Goal: Task Accomplishment & Management: Manage account settings

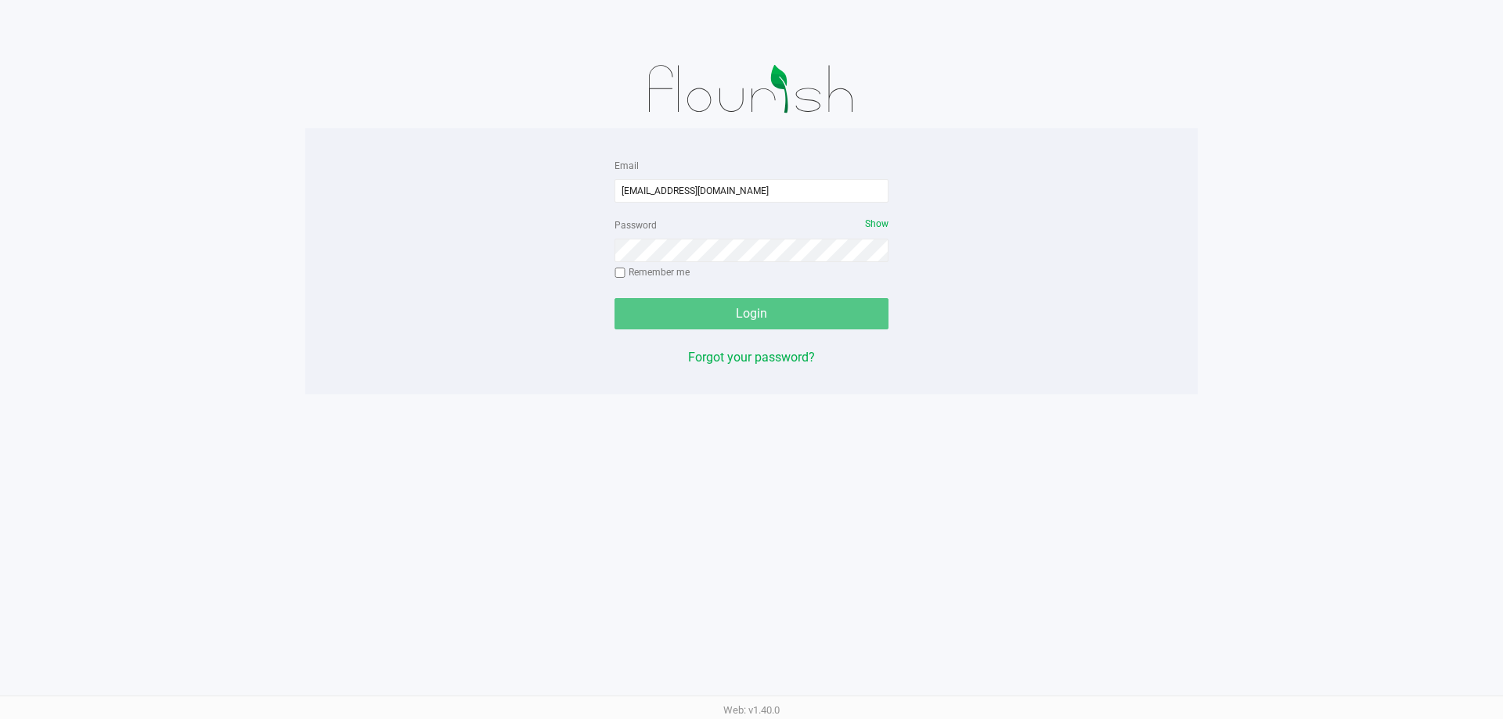
type input "[EMAIL_ADDRESS][DOMAIN_NAME]"
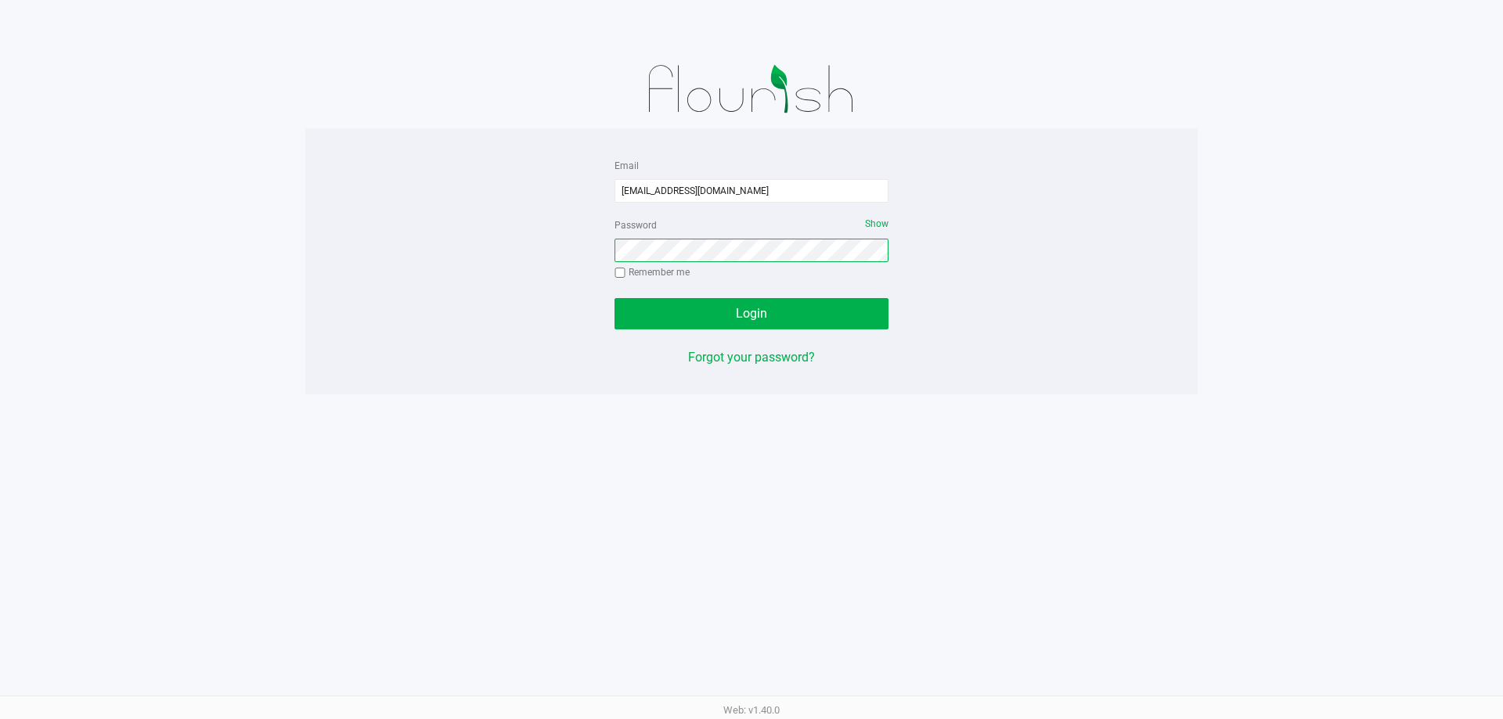
click at [615, 298] on button "Login" at bounding box center [752, 313] width 274 height 31
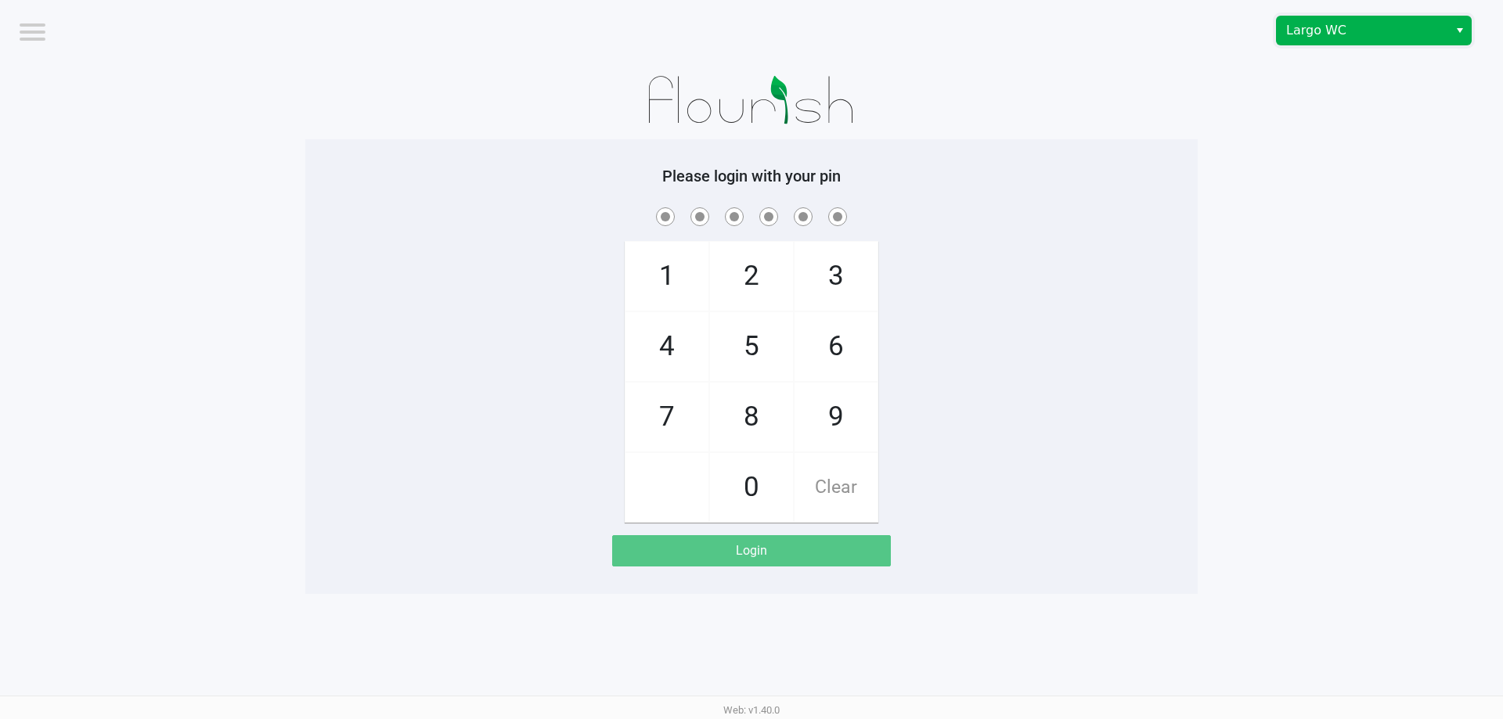
click at [1376, 26] on span "Largo WC" at bounding box center [1362, 30] width 153 height 19
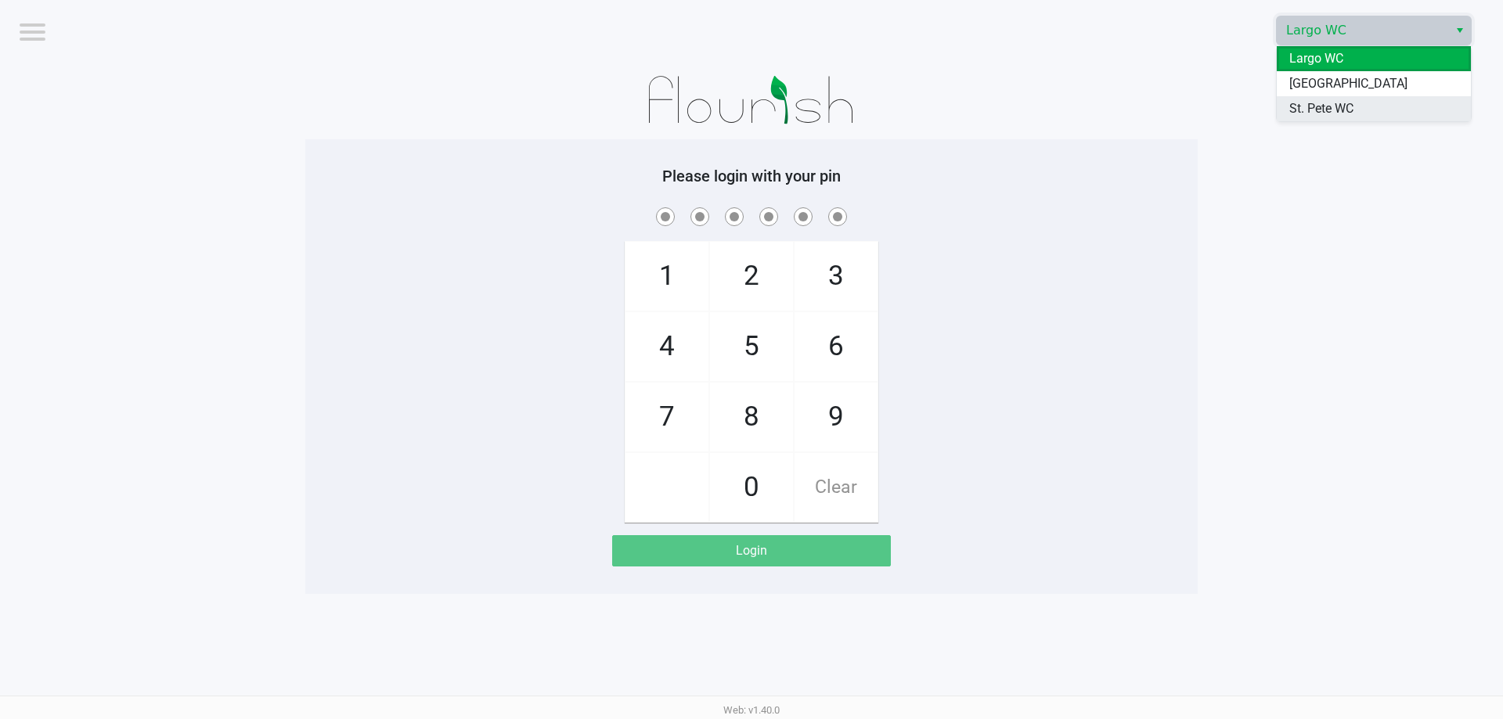
click at [1366, 97] on li "St. Pete WC" at bounding box center [1374, 108] width 194 height 25
click at [1354, 98] on app-pos-login-wrapper "Logout Largo WC Please login with your pin 1 4 7 2 5 8 0 3 6 9 Clear Login" at bounding box center [751, 297] width 1503 height 594
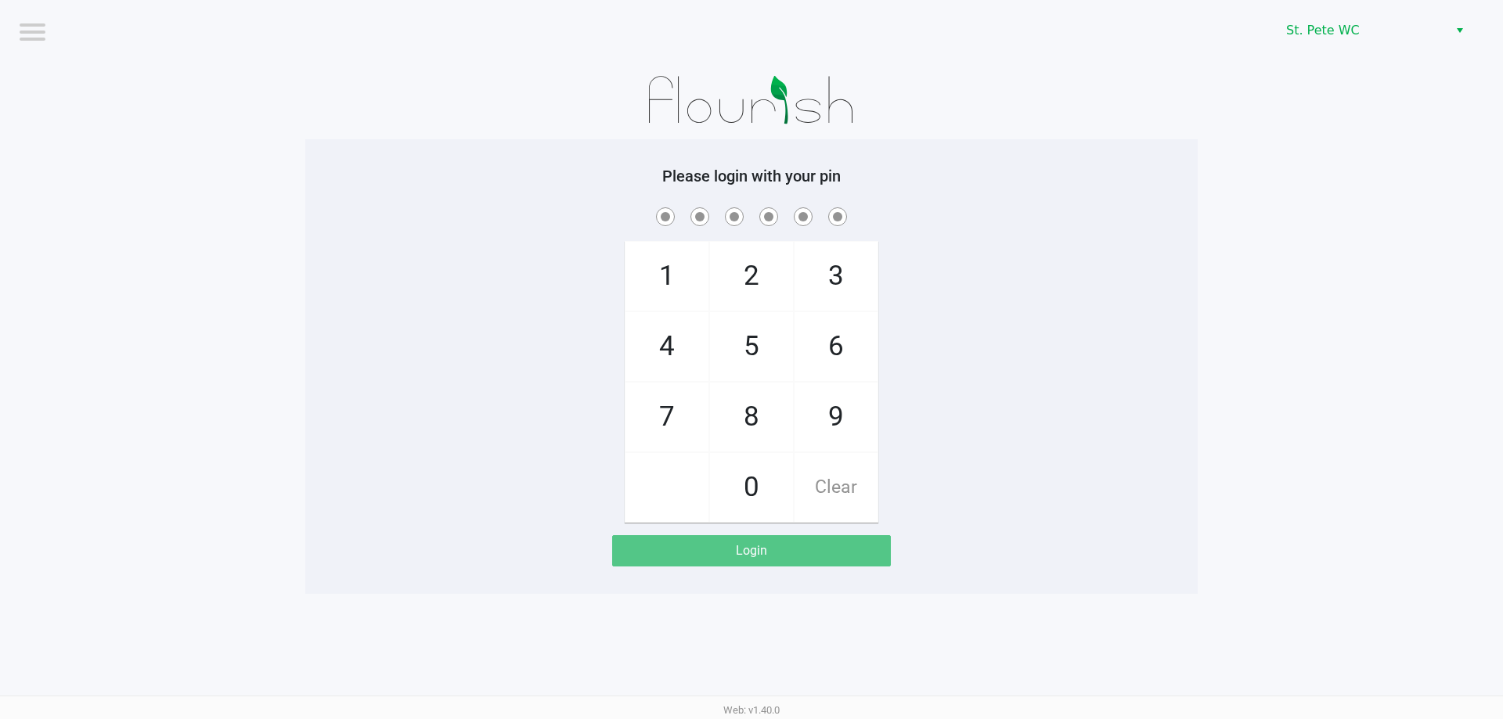
click at [1350, 99] on app-pos-login-wrapper "Logout St. Pete WC Please login with your pin 1 4 7 2 5 8 0 3 6 9 Clear Login" at bounding box center [751, 297] width 1503 height 594
click at [1041, 336] on div "1 4 7 2 5 8 0 3 6 9 Clear" at bounding box center [751, 363] width 892 height 319
click at [842, 403] on span "9" at bounding box center [836, 417] width 83 height 69
click at [1079, 333] on div "1 4 7 2 5 8 0 3 6 9 Clear" at bounding box center [751, 363] width 892 height 319
checkbox input "true"
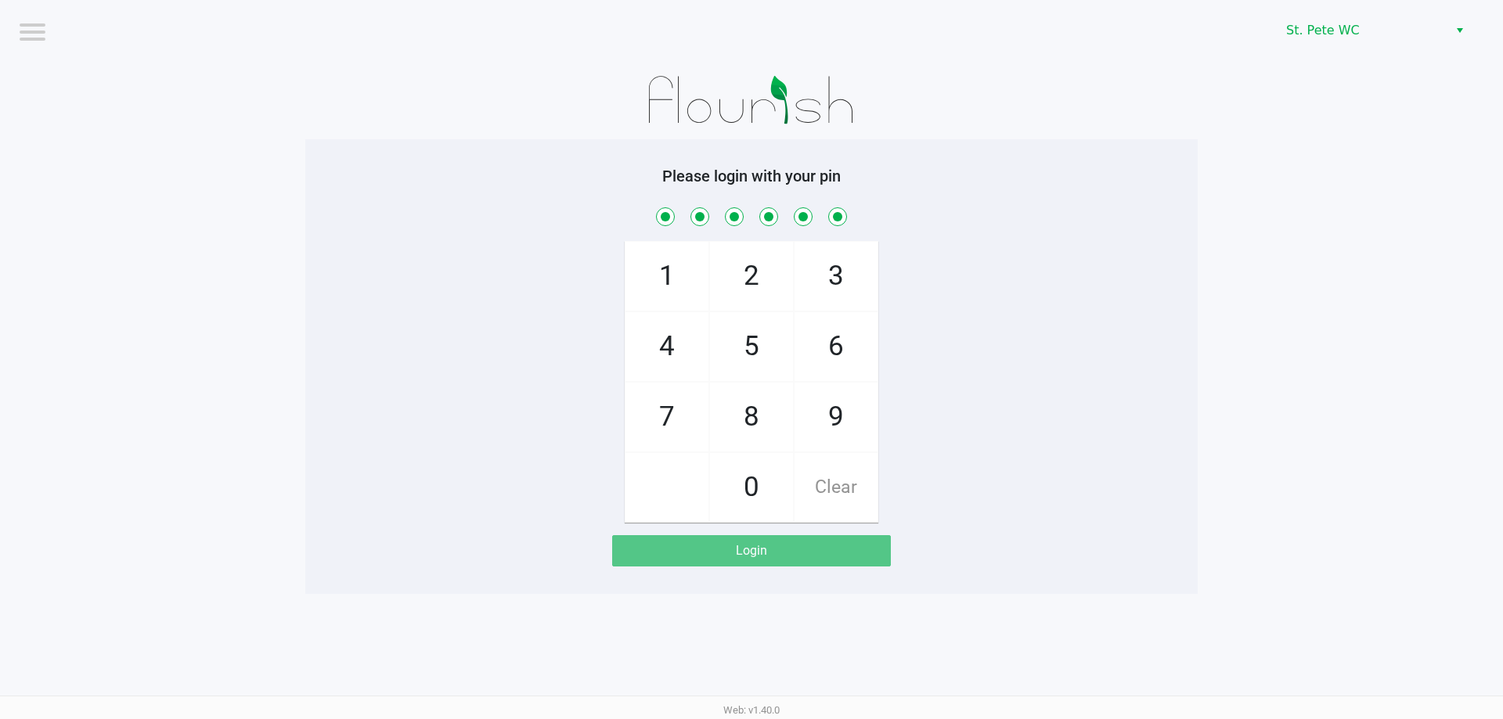
checkbox input "true"
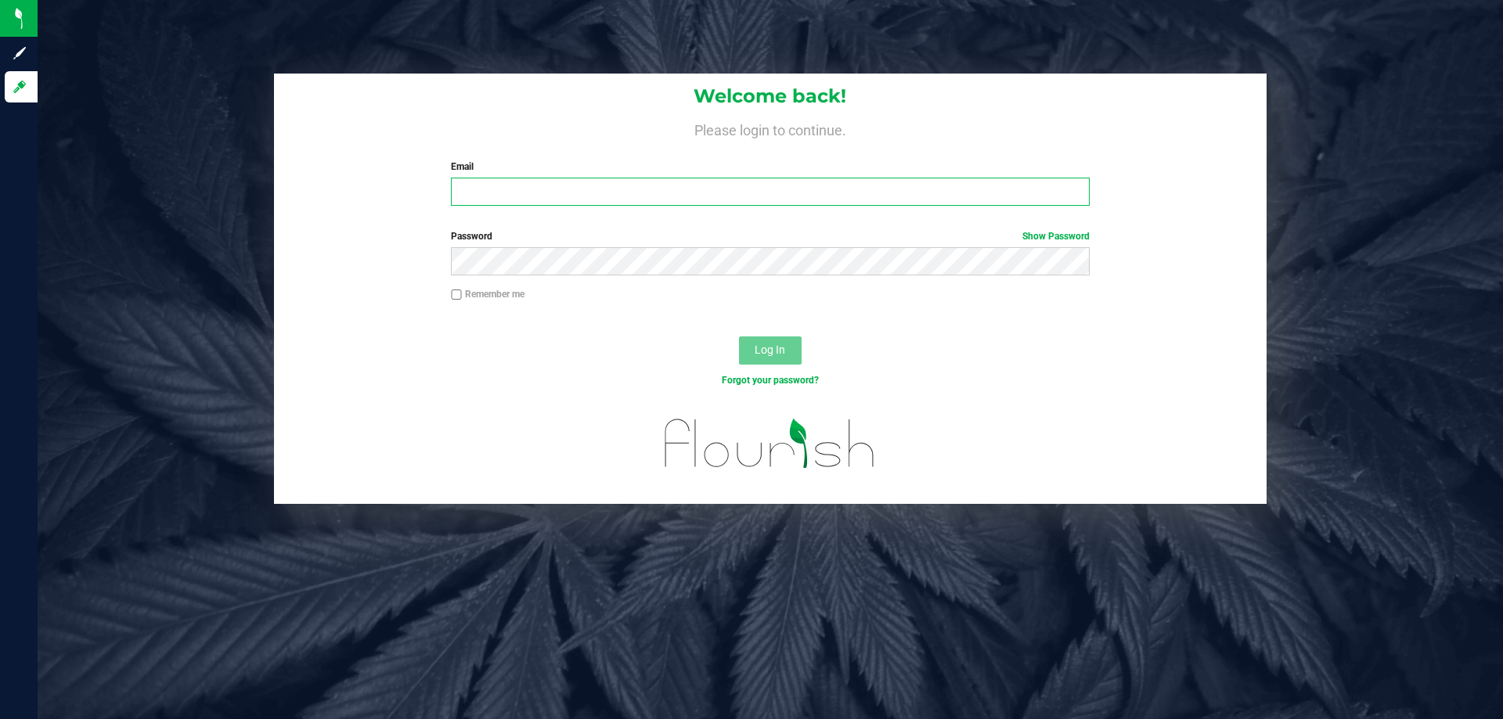
click at [505, 190] on input "Email" at bounding box center [770, 192] width 638 height 28
type input "[EMAIL_ADDRESS][DOMAIN_NAME]"
click at [739, 337] on button "Log In" at bounding box center [770, 351] width 63 height 28
